Goal: Task Accomplishment & Management: Use online tool/utility

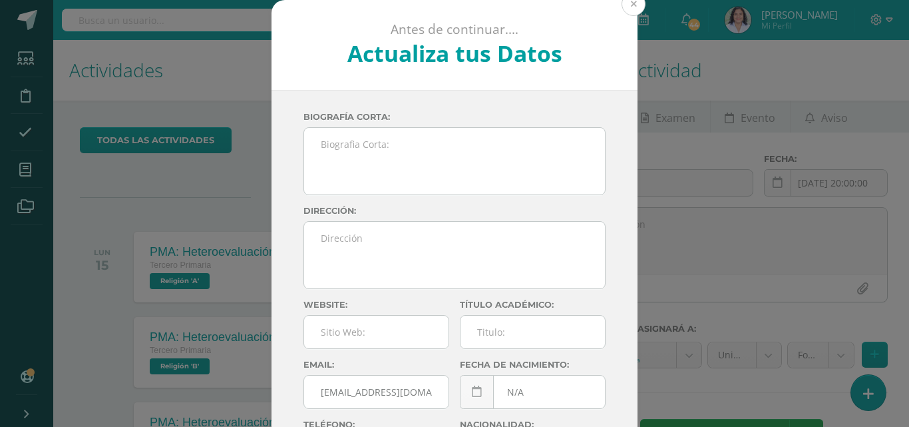
click at [624, 5] on button at bounding box center [634, 4] width 24 height 24
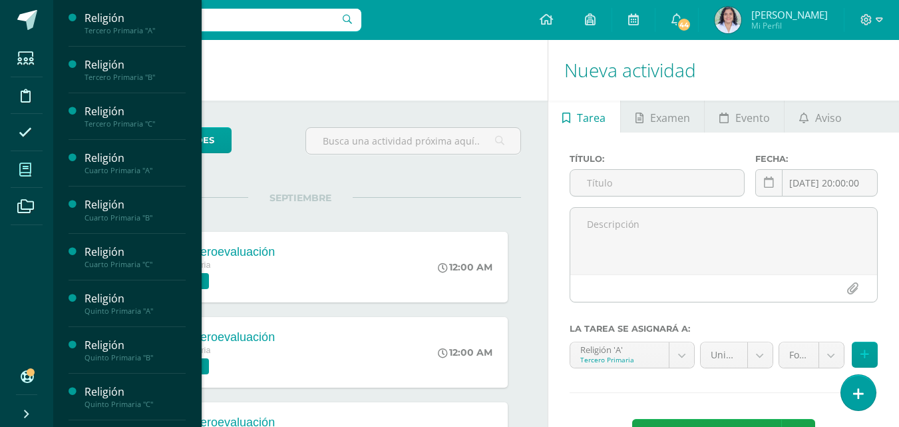
click at [27, 168] on icon at bounding box center [25, 169] width 12 height 13
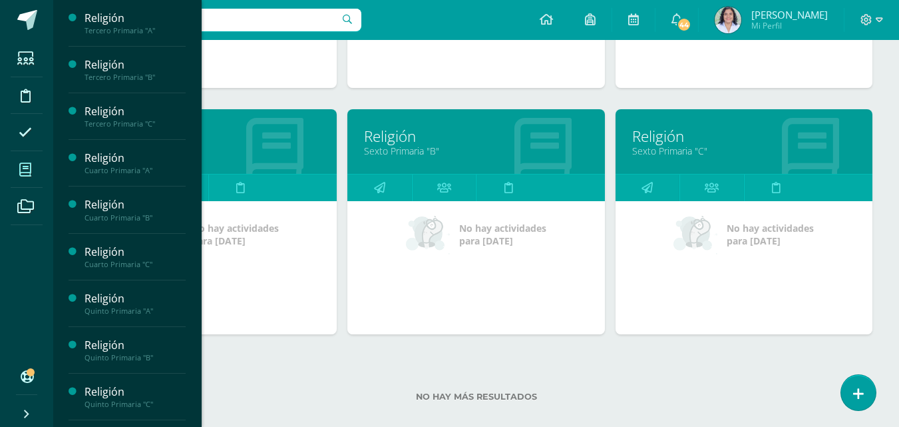
scroll to position [894, 0]
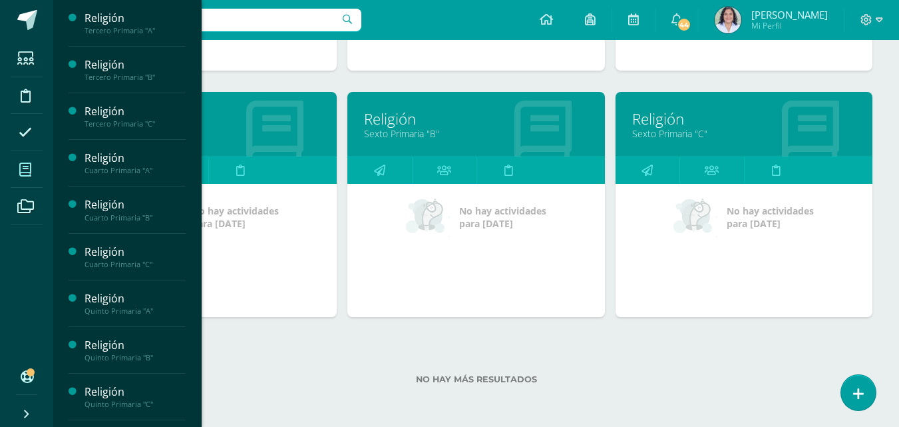
click at [446, 132] on link "Sexto Primaria "B"" at bounding box center [476, 133] width 224 height 13
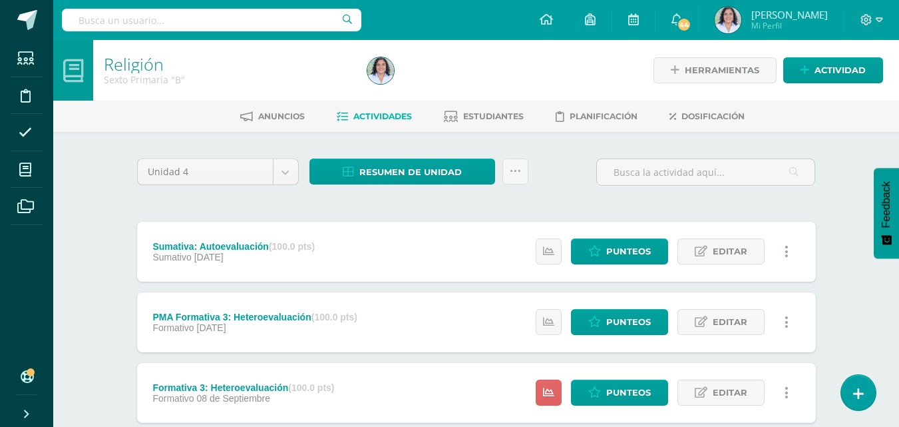
scroll to position [367, 0]
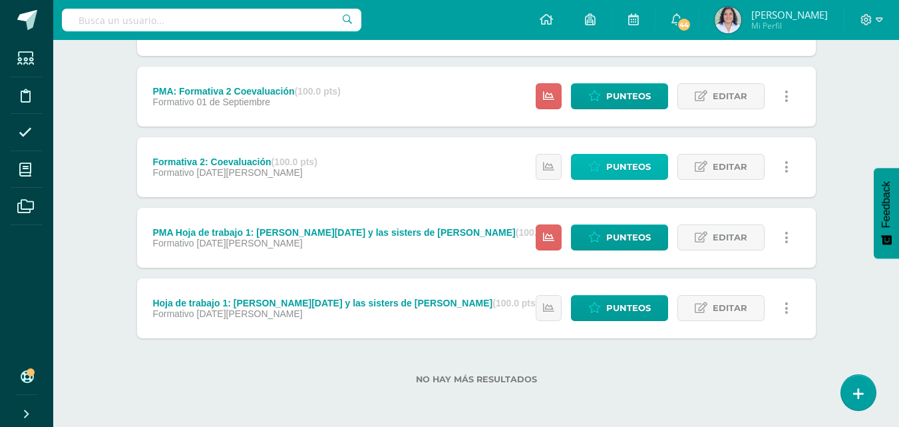
click at [605, 166] on link "Punteos" at bounding box center [619, 167] width 97 height 26
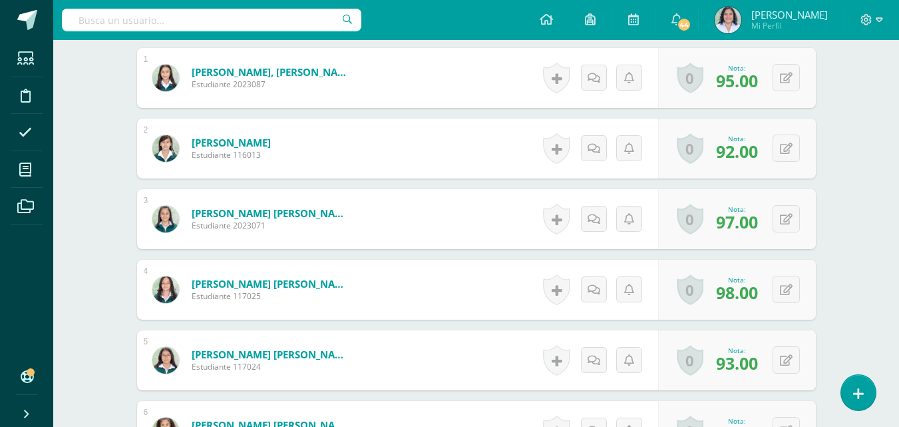
scroll to position [428, 0]
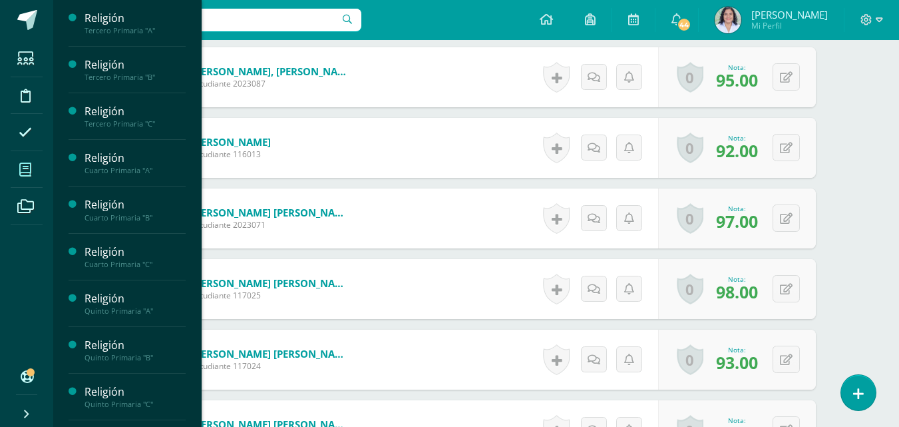
click at [22, 163] on icon at bounding box center [25, 169] width 12 height 13
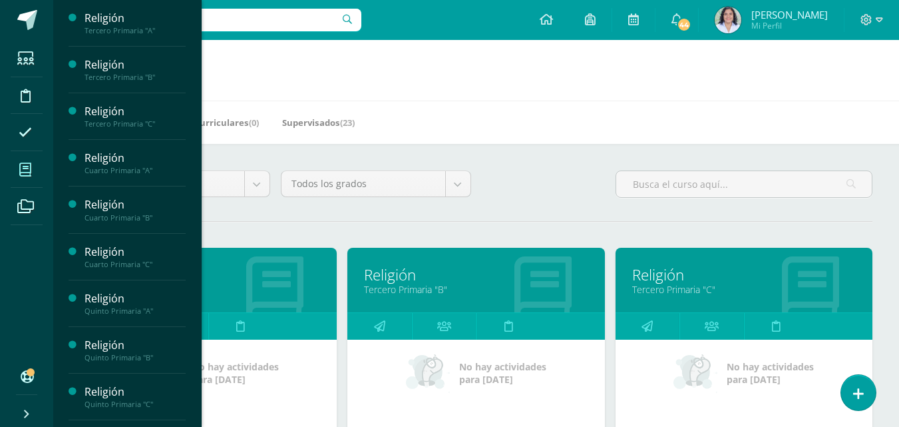
scroll to position [373, 0]
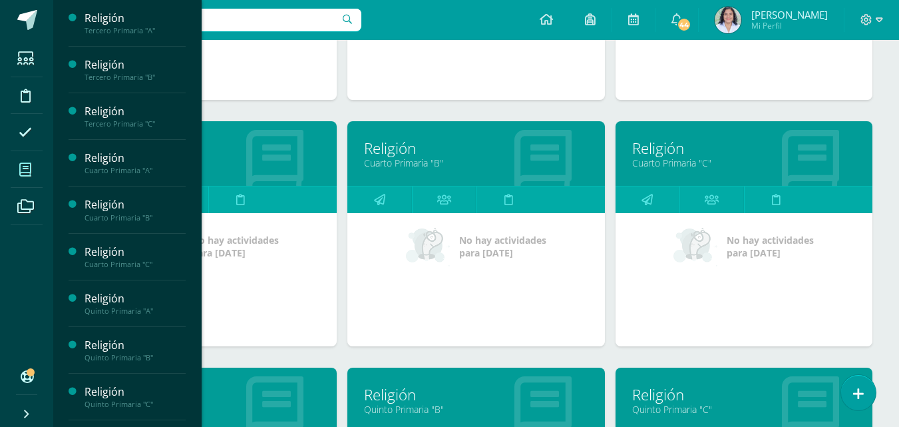
click at [446, 390] on link "Religión" at bounding box center [476, 394] width 224 height 21
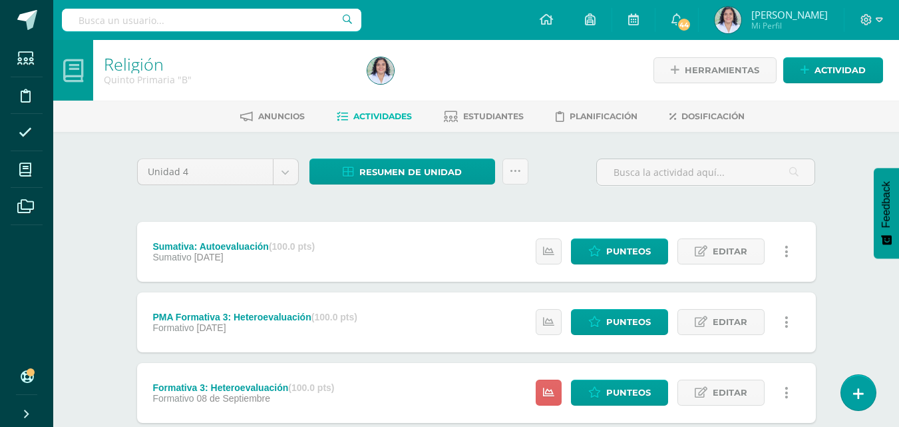
scroll to position [367, 0]
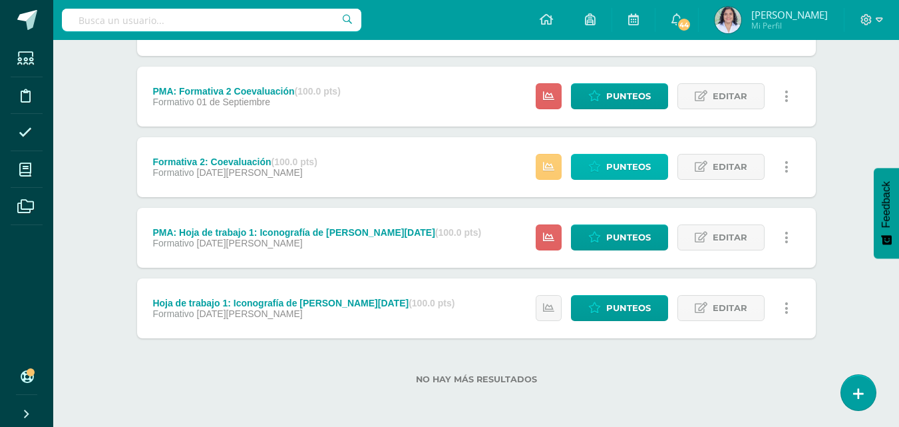
click at [640, 159] on span "Punteos" at bounding box center [628, 166] width 45 height 25
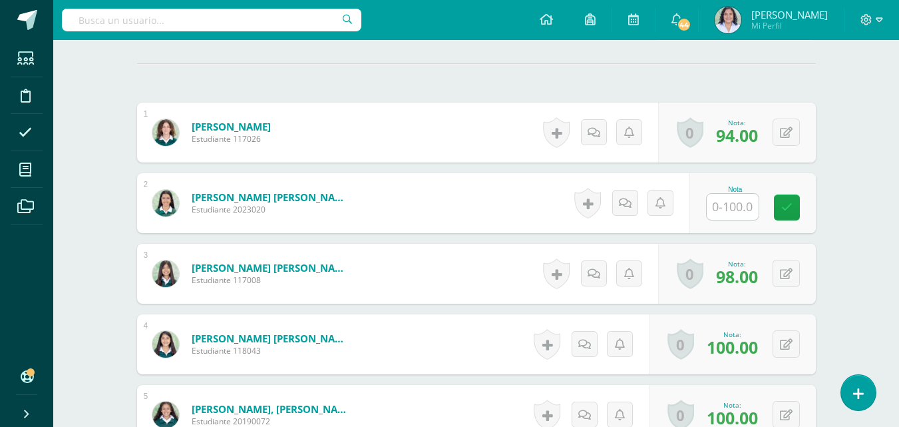
scroll to position [373, 0]
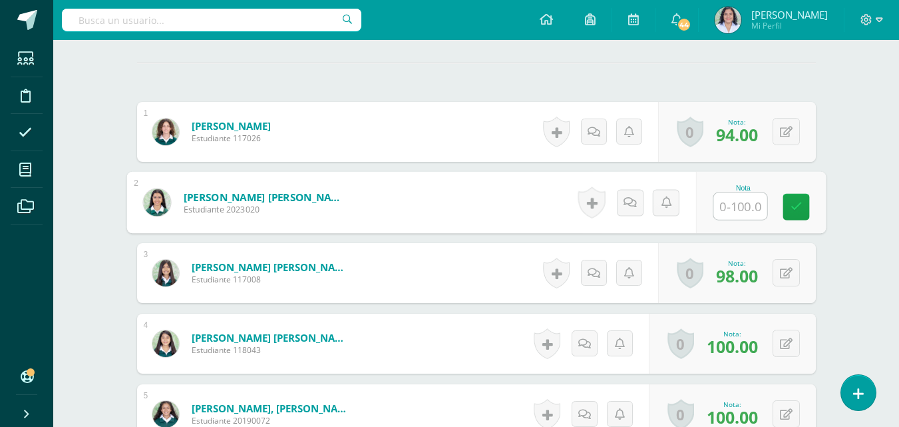
click at [736, 206] on input "text" at bounding box center [739, 206] width 53 height 27
type input "94"
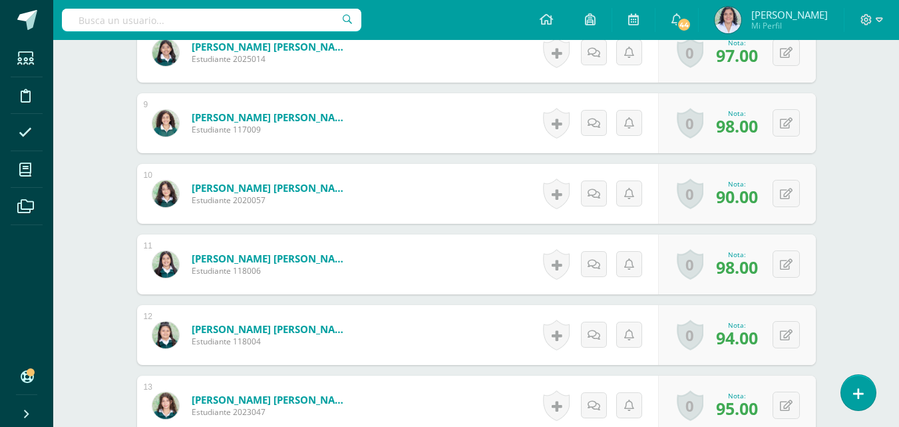
scroll to position [574, 0]
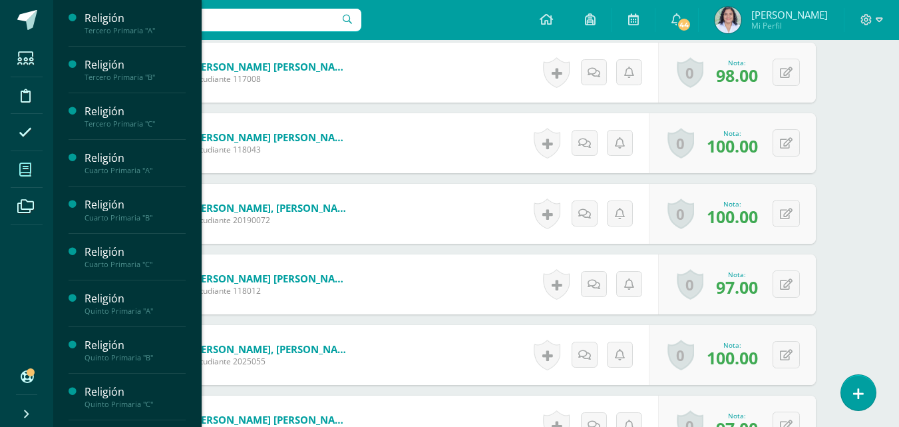
click at [24, 166] on icon at bounding box center [25, 169] width 12 height 13
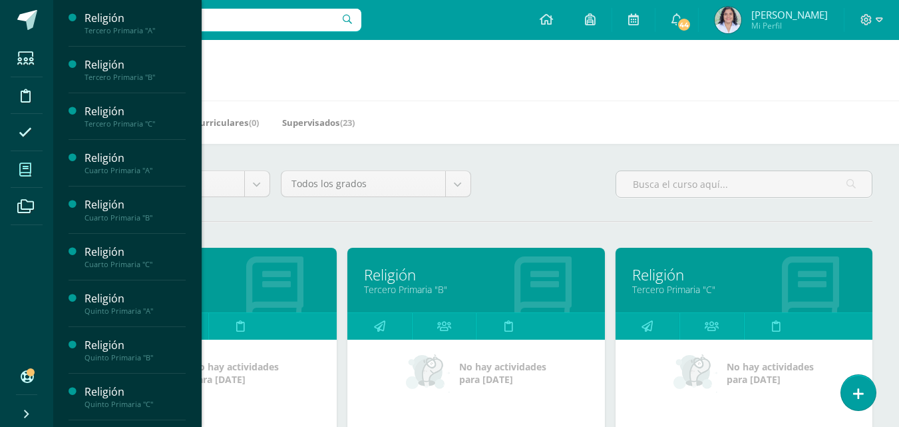
click at [738, 274] on link "Religión" at bounding box center [744, 274] width 224 height 21
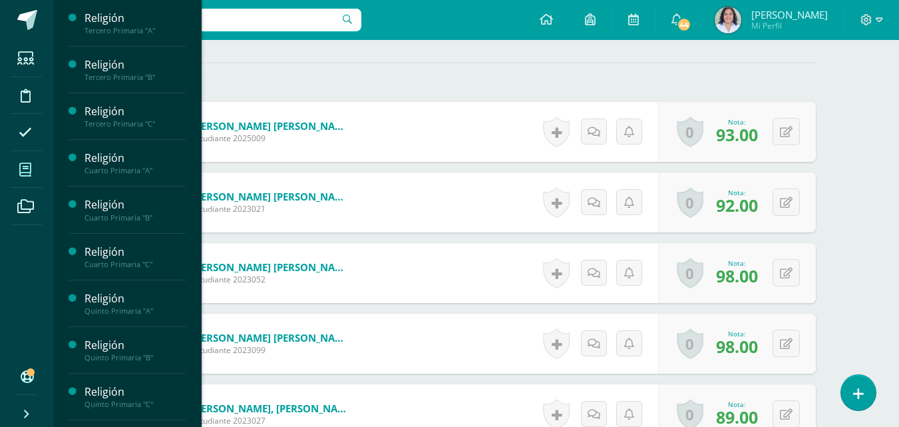
scroll to position [374, 0]
click at [25, 172] on icon at bounding box center [25, 169] width 12 height 13
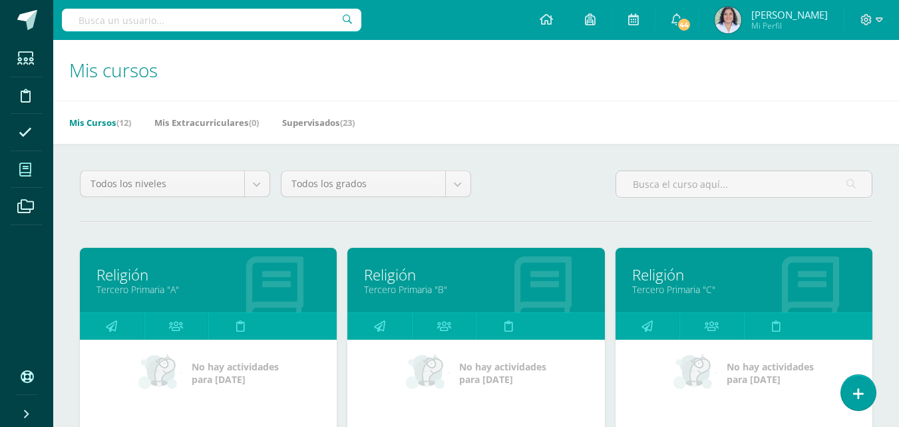
scroll to position [373, 0]
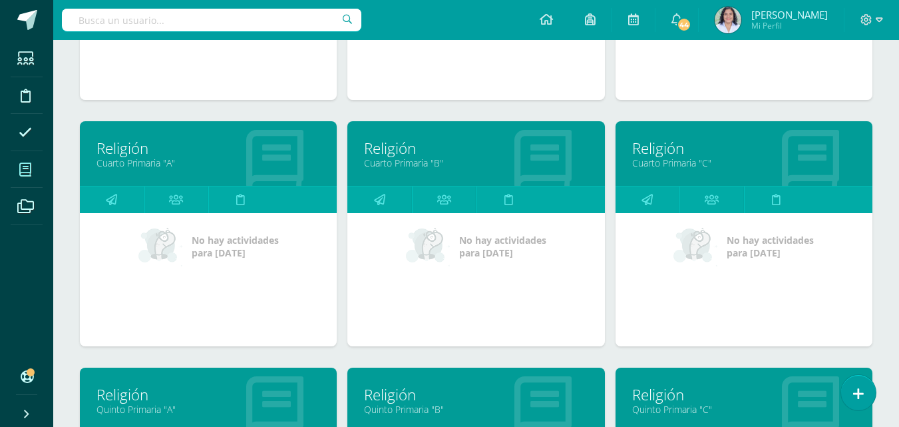
click at [753, 167] on link "Cuarto Primaria "C"" at bounding box center [744, 162] width 224 height 13
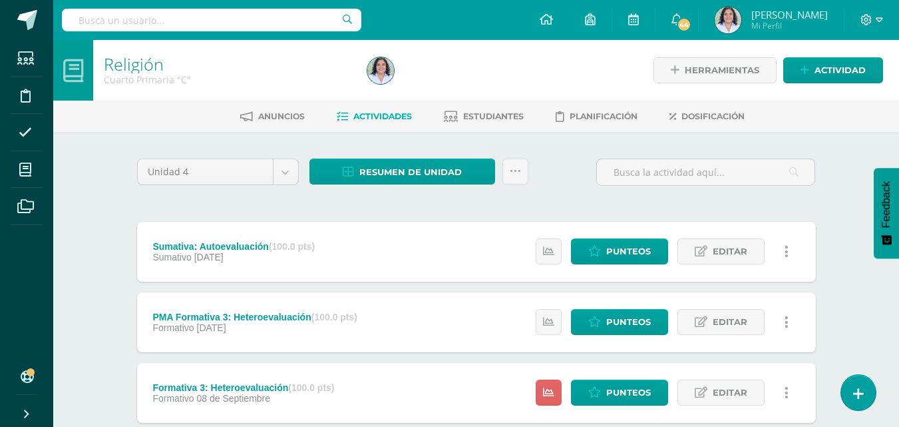
scroll to position [367, 0]
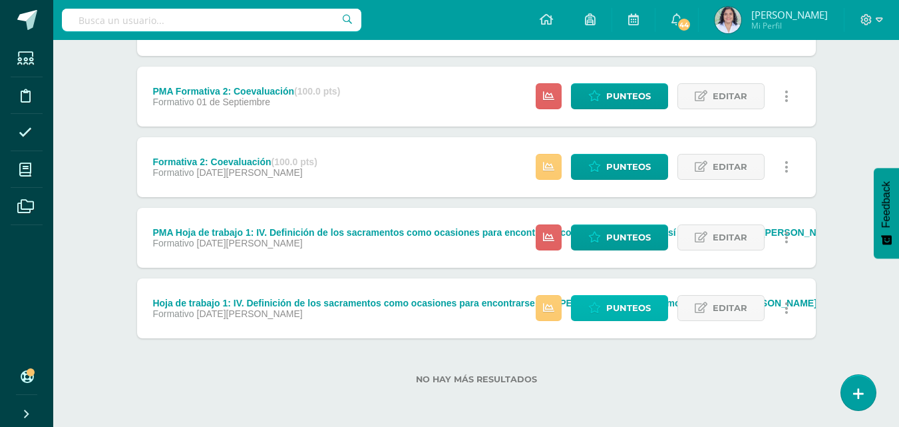
click at [617, 309] on span "Punteos" at bounding box center [628, 307] width 45 height 25
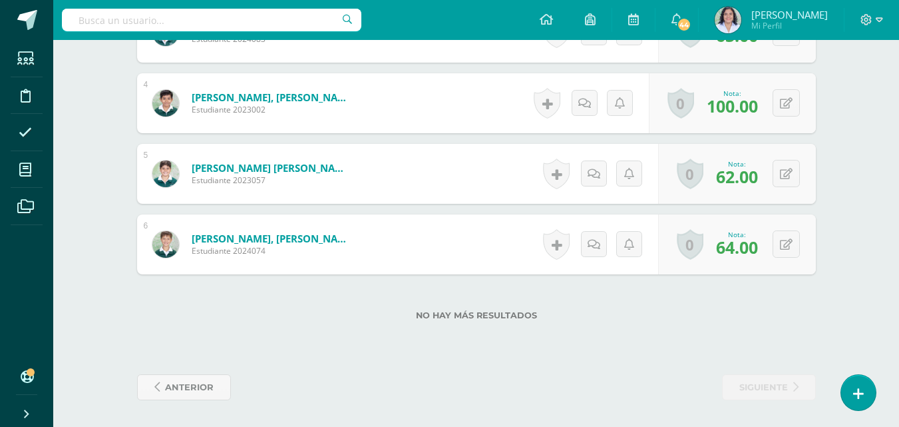
scroll to position [241, 0]
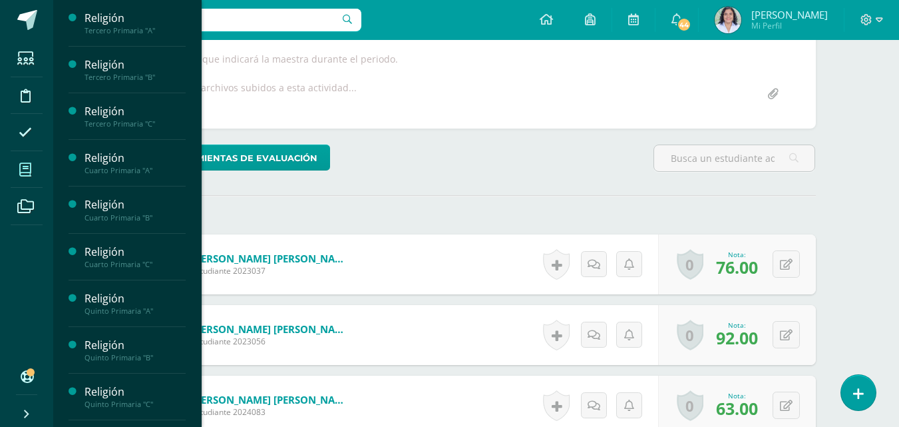
click at [21, 160] on span at bounding box center [26, 169] width 30 height 30
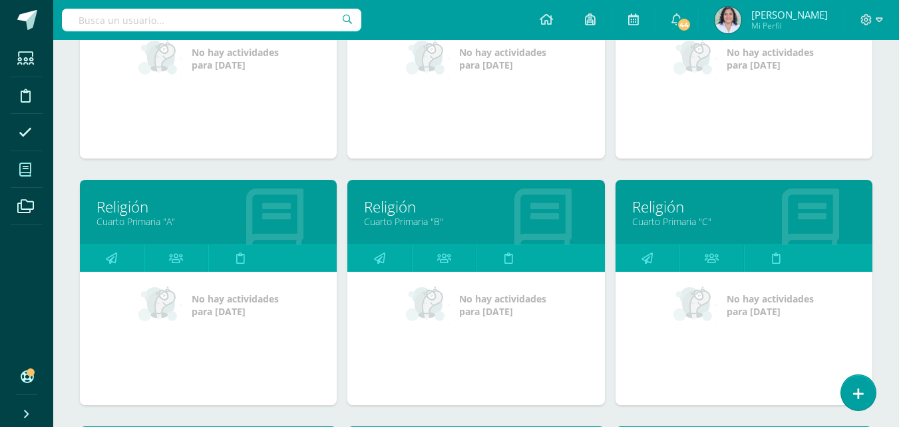
scroll to position [373, 0]
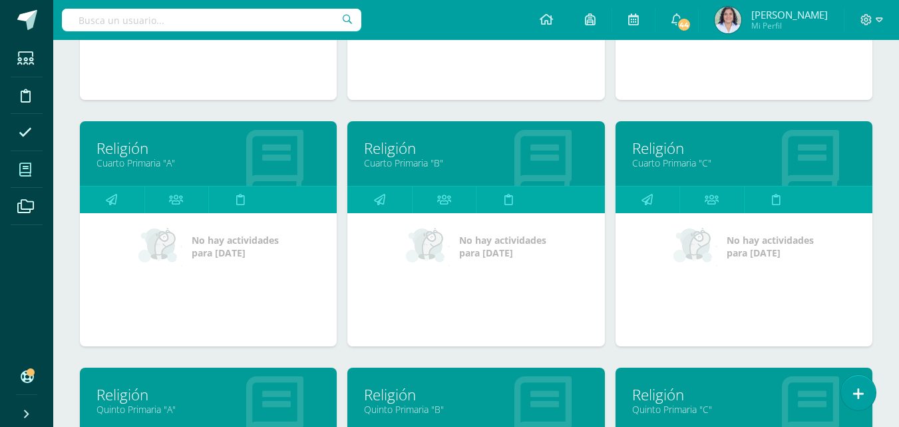
click at [690, 168] on link "Cuarto Primaria "C"" at bounding box center [744, 162] width 224 height 13
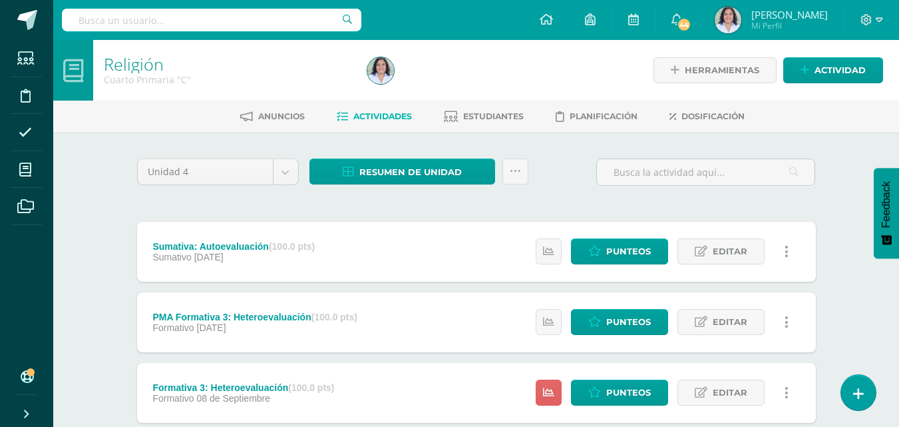
scroll to position [367, 0]
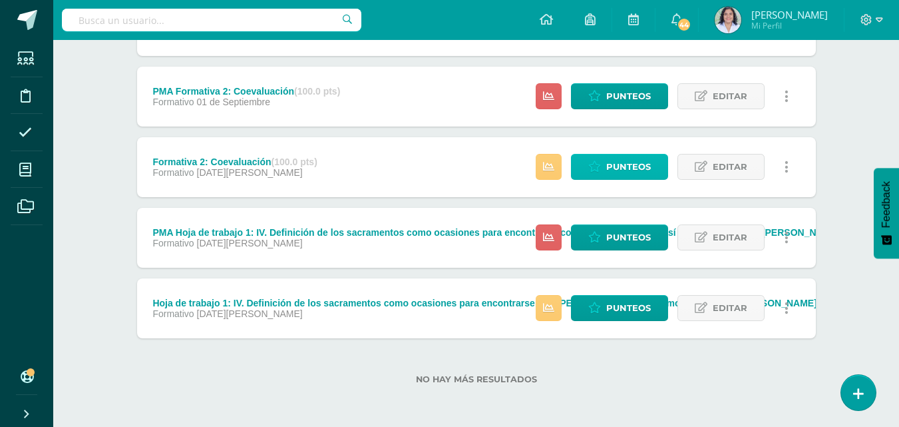
click at [616, 172] on span "Punteos" at bounding box center [628, 166] width 45 height 25
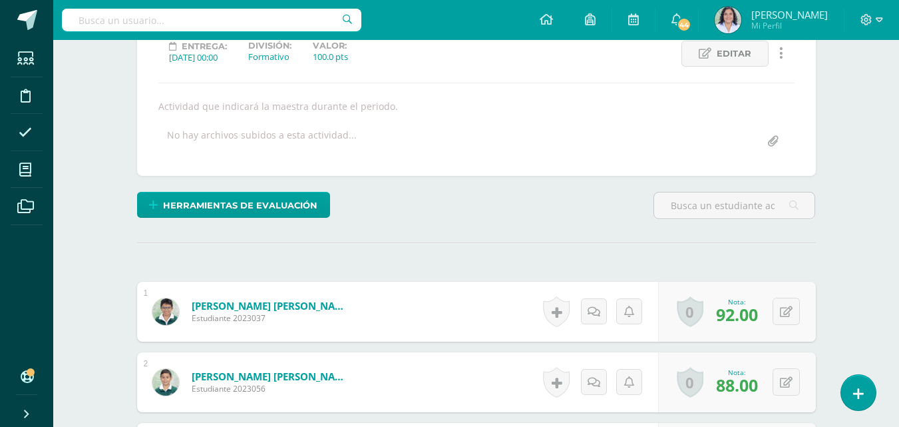
scroll to position [550, 0]
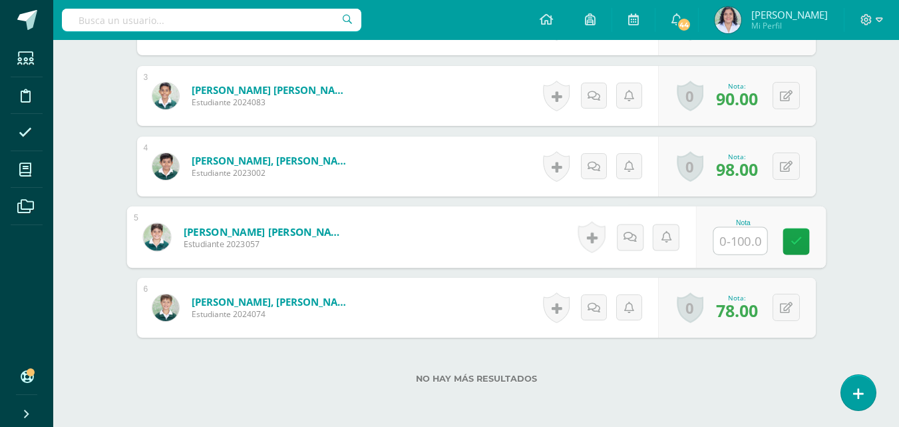
click at [735, 246] on input "text" at bounding box center [739, 241] width 53 height 27
type input "82"
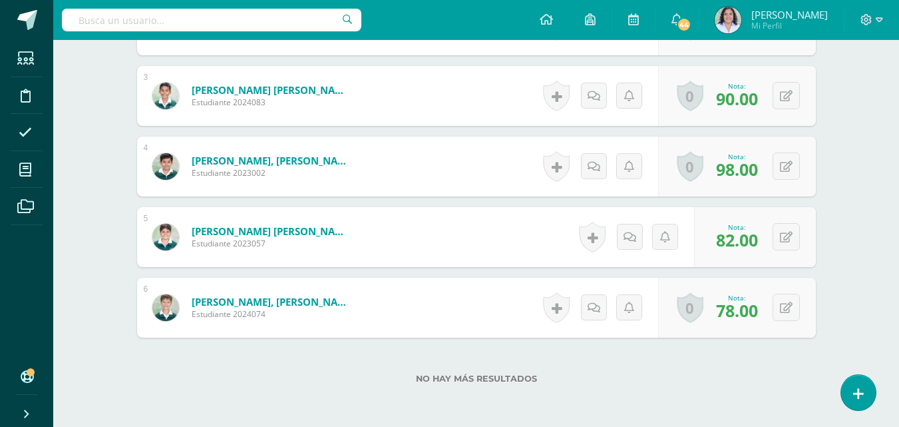
scroll to position [178, 0]
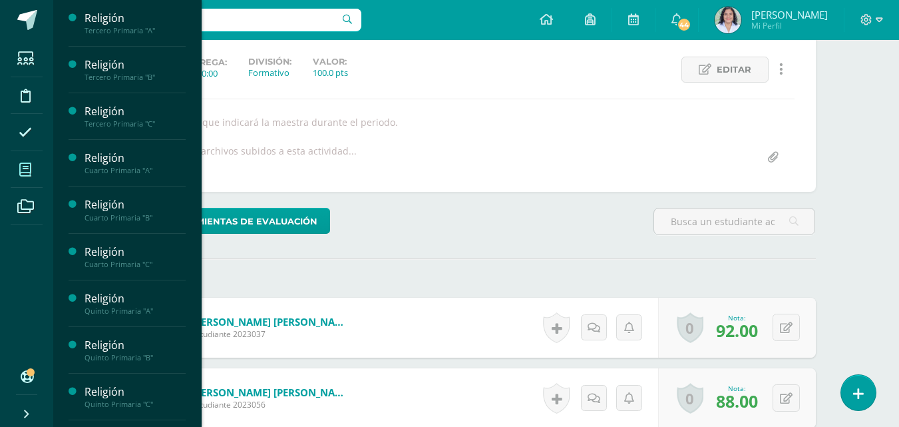
click at [27, 168] on icon at bounding box center [25, 169] width 12 height 13
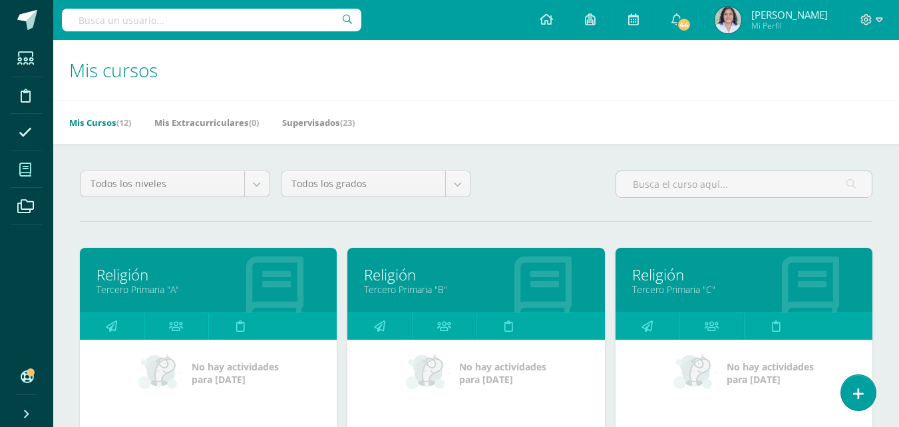
scroll to position [373, 0]
